Goal: Task Accomplishment & Management: Use online tool/utility

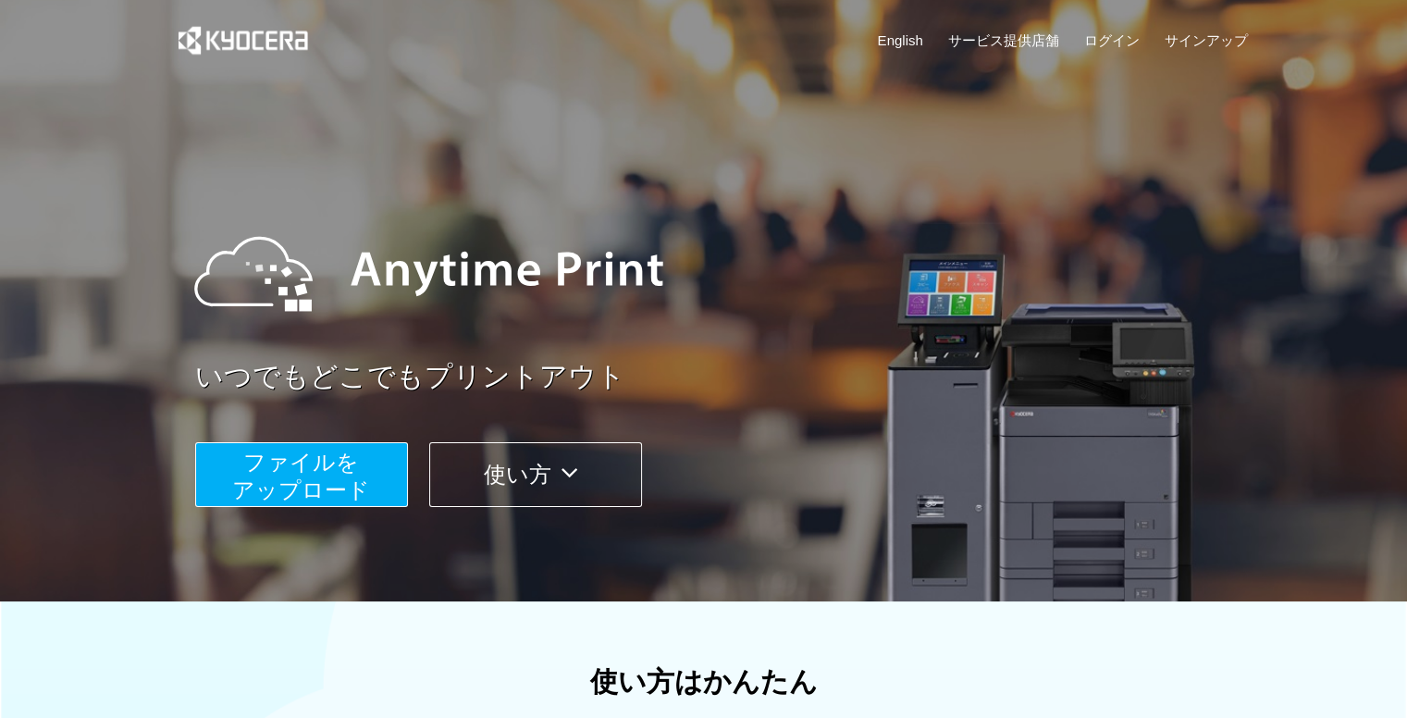
click at [307, 489] on span "ファイルを ​​アップロード" at bounding box center [301, 476] width 138 height 53
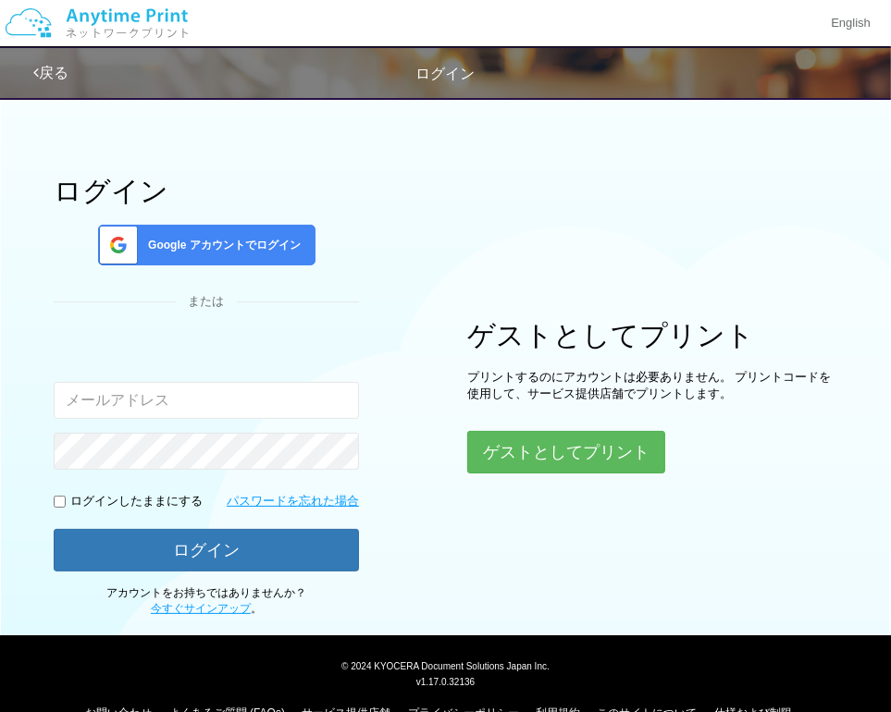
click at [259, 411] on input "email" at bounding box center [206, 400] width 305 height 37
type input "[EMAIL_ADDRESS][DOMAIN_NAME]"
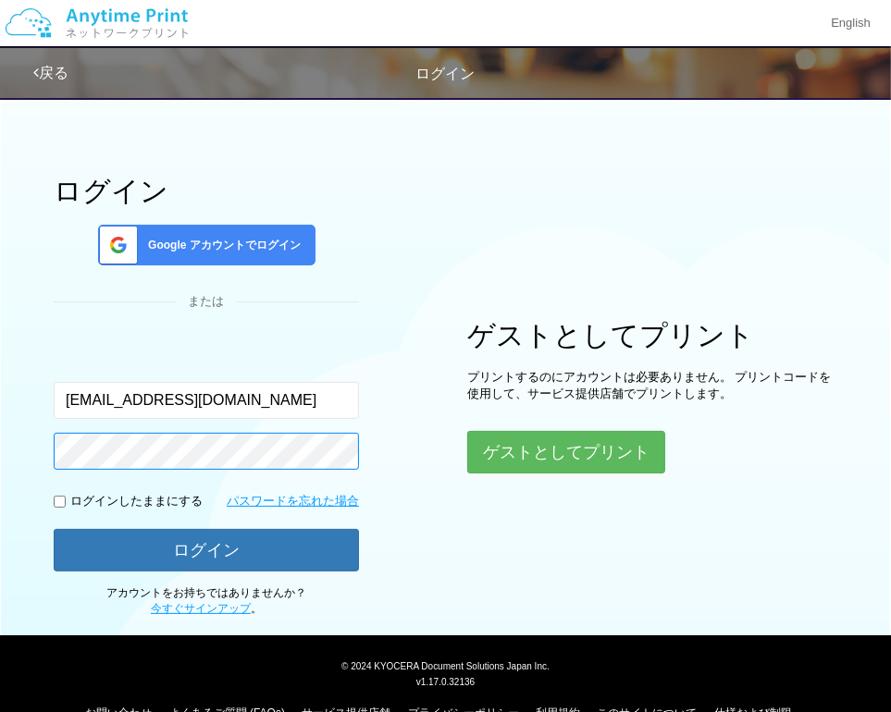
click at [0, 455] on html "English 戻る ログイン ログイン Google アカウントでログイン または [EMAIL_ADDRESS][DOMAIN_NAME] ログイン" at bounding box center [445, 356] width 891 height 712
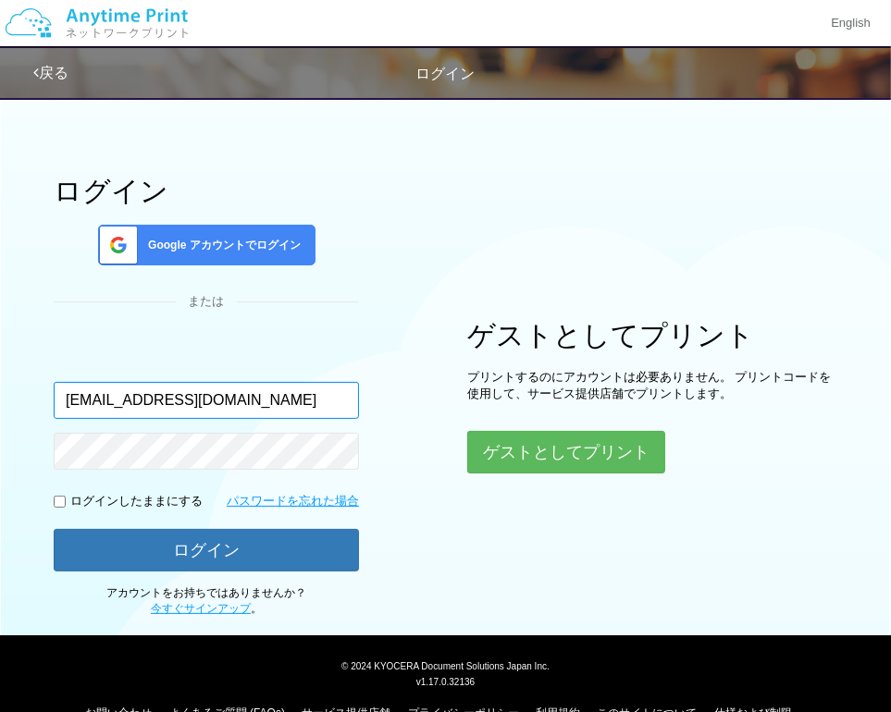
click at [228, 411] on input "[EMAIL_ADDRESS][DOMAIN_NAME]" at bounding box center [206, 400] width 305 height 37
drag, startPoint x: 246, startPoint y: 403, endPoint x: -7, endPoint y: 408, distance: 253.5
click at [0, 408] on html "English 戻る ログイン ログイン Google アカウントでログイン または [EMAIL_ADDRESS][DOMAIN_NAME] ログイン" at bounding box center [445, 356] width 891 height 712
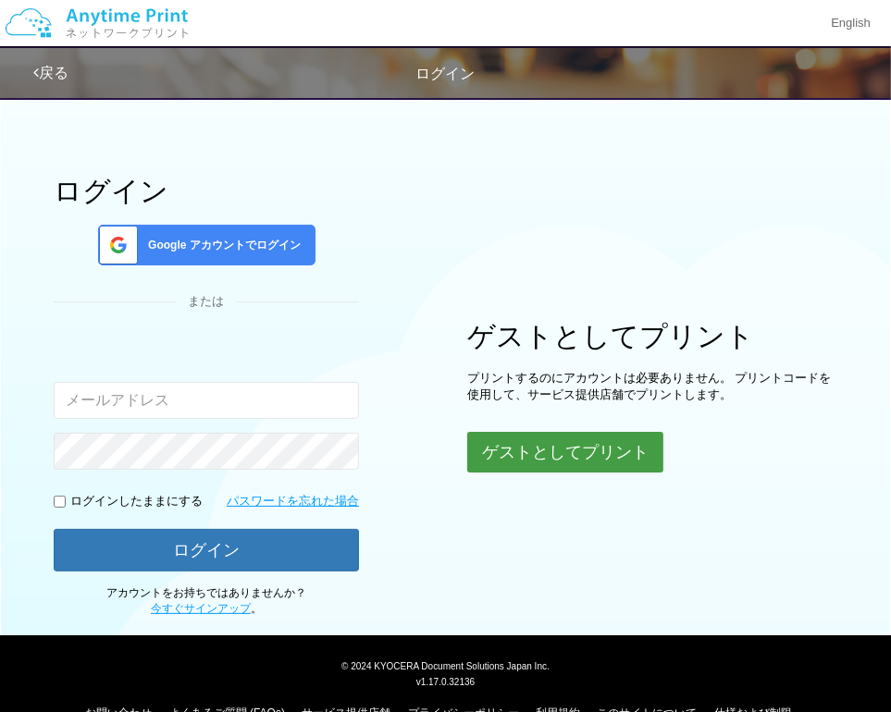
click at [578, 444] on button "ゲストとしてプリント" at bounding box center [565, 452] width 196 height 41
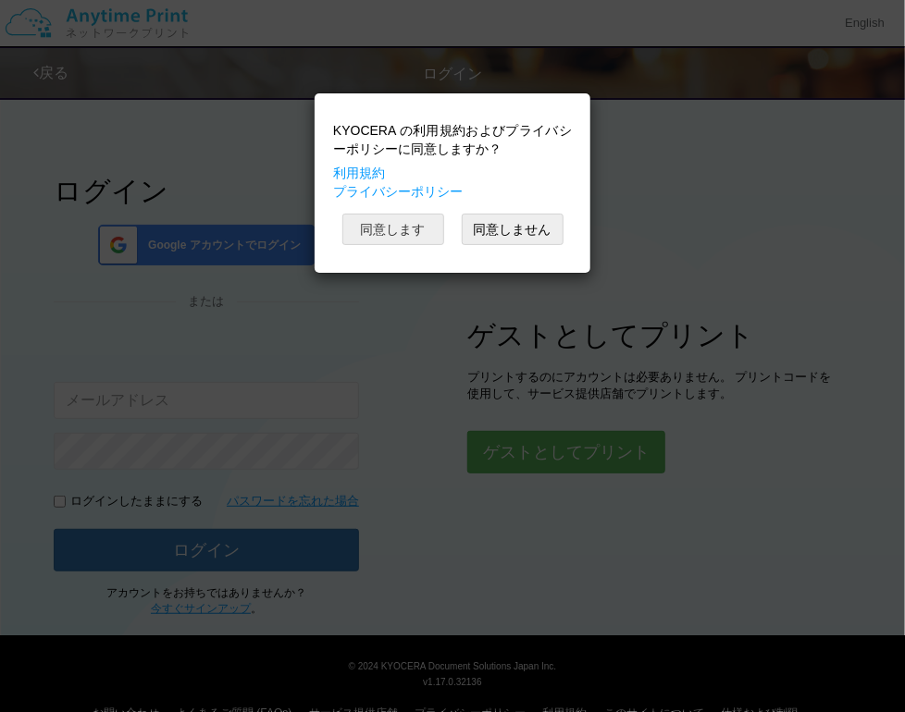
click at [407, 231] on button "同意します" at bounding box center [393, 229] width 102 height 31
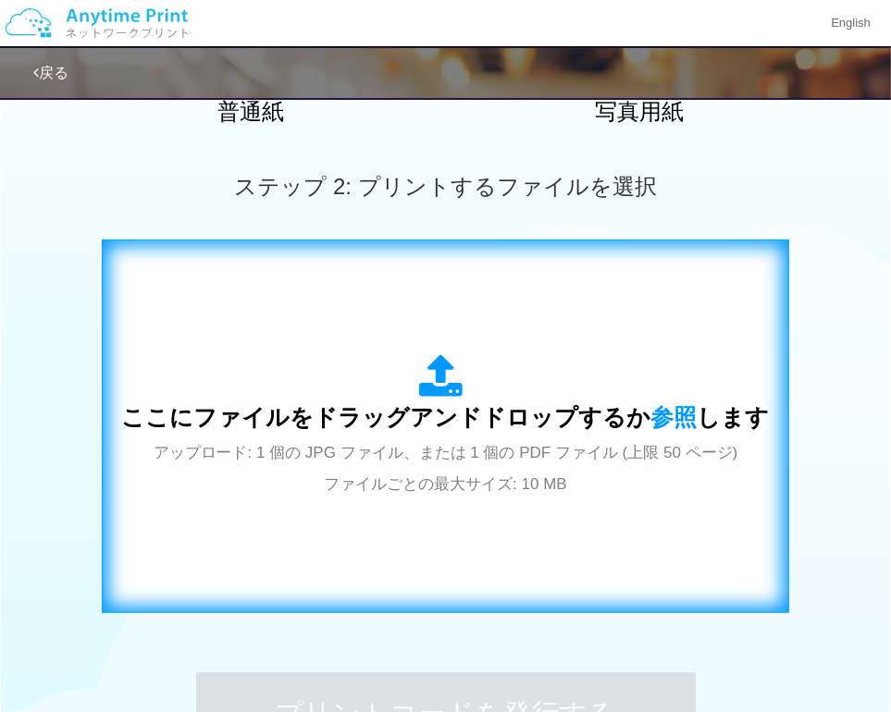
scroll to position [555, 0]
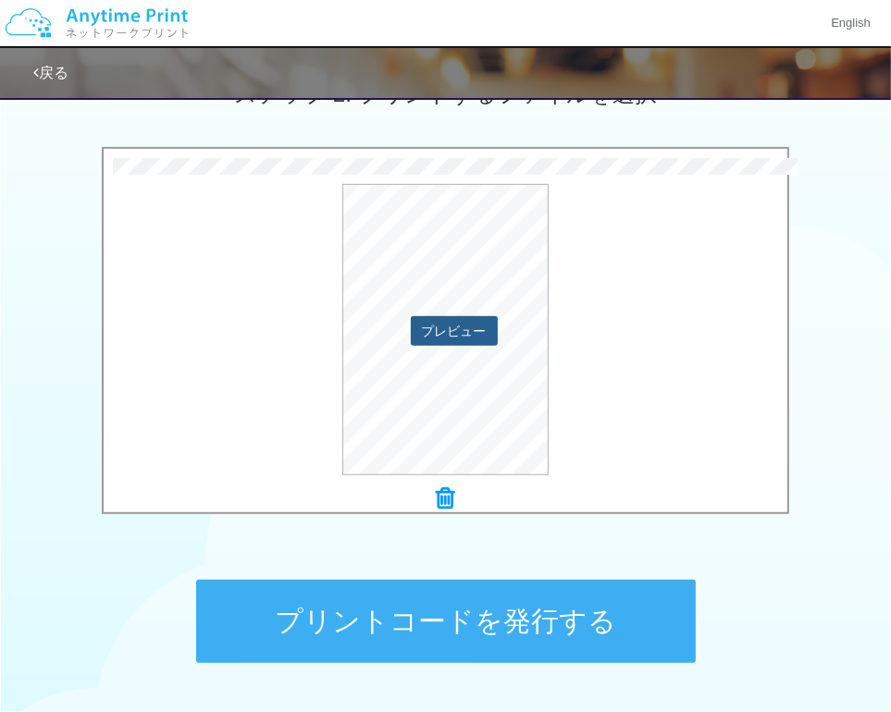
click at [463, 336] on button "プレビュー" at bounding box center [454, 331] width 87 height 30
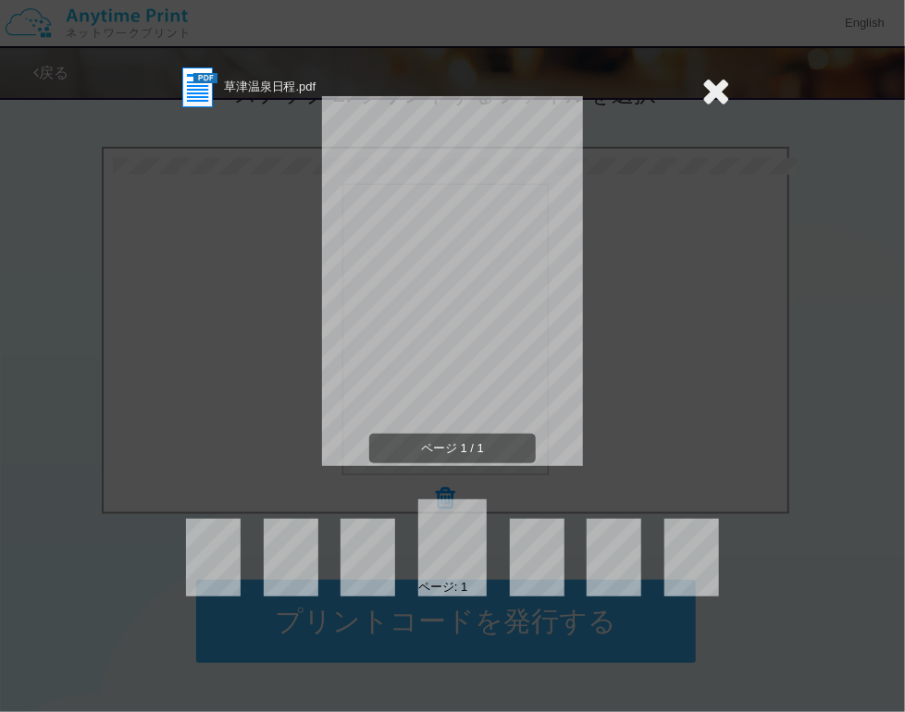
click at [721, 91] on icon at bounding box center [715, 90] width 29 height 37
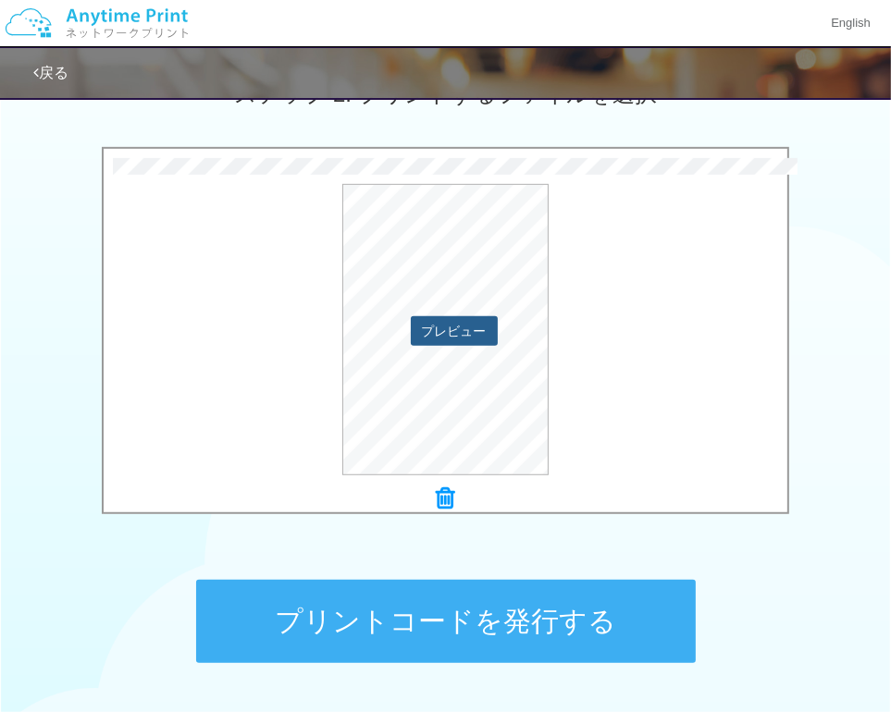
click at [437, 345] on button "プレビュー" at bounding box center [454, 331] width 87 height 30
click at [476, 619] on button "プリントコードを発行する" at bounding box center [445, 621] width 499 height 83
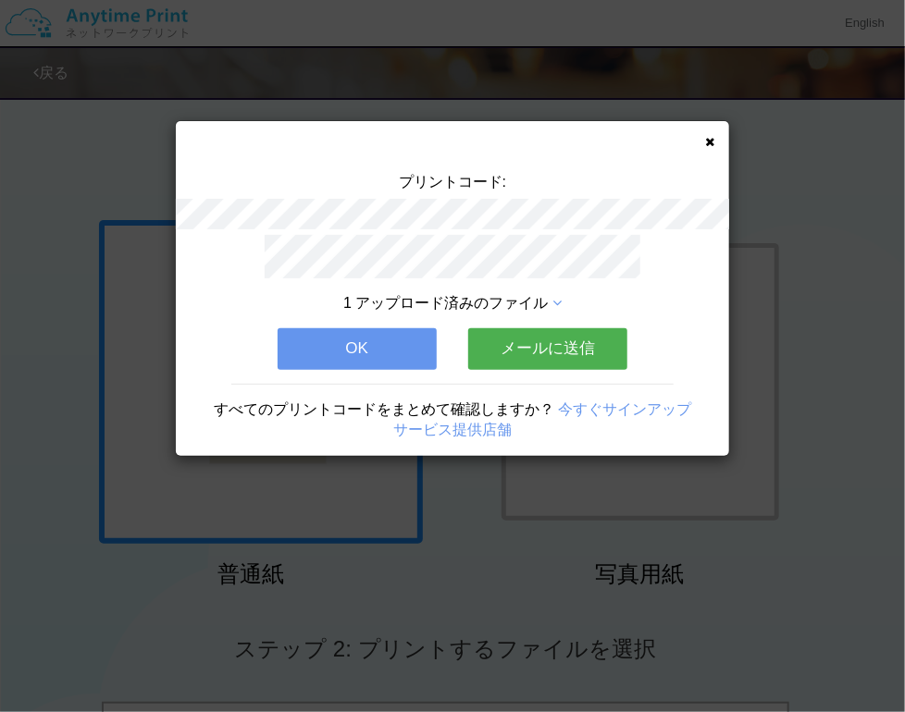
click at [363, 349] on button "OK" at bounding box center [356, 348] width 159 height 41
